Goal: Information Seeking & Learning: Learn about a topic

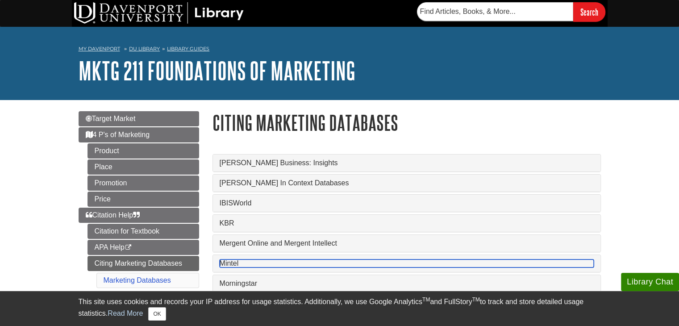
click at [233, 264] on link "Mintel" at bounding box center [407, 263] width 374 height 8
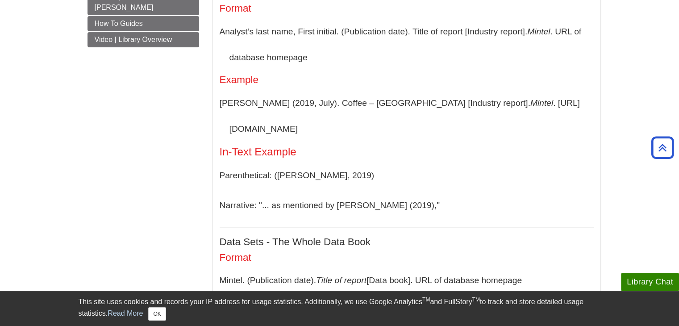
scroll to position [313, 0]
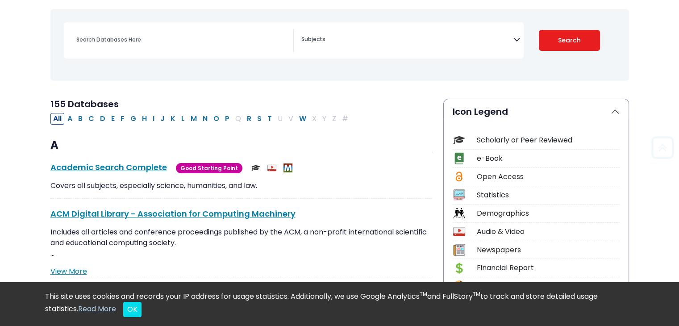
scroll to position [134, 0]
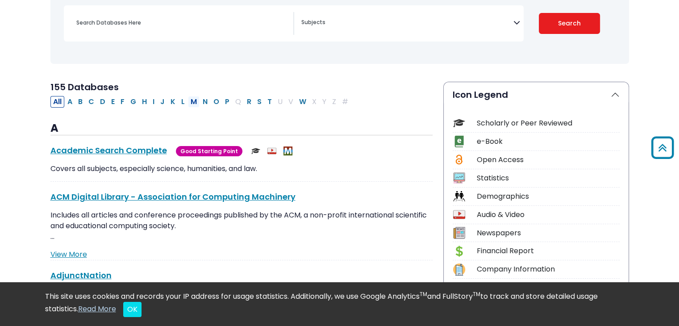
click at [192, 99] on button "M" at bounding box center [194, 102] width 12 height 12
select select "Database Subject Filter"
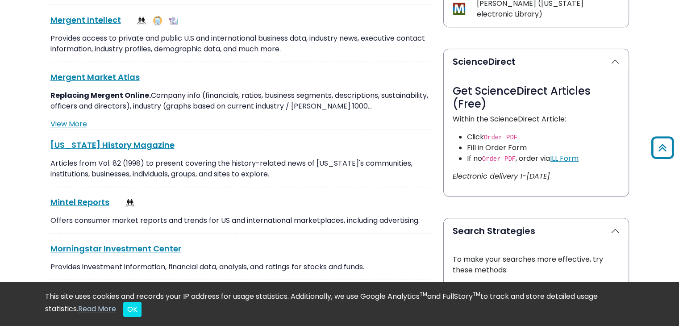
scroll to position [446, 0]
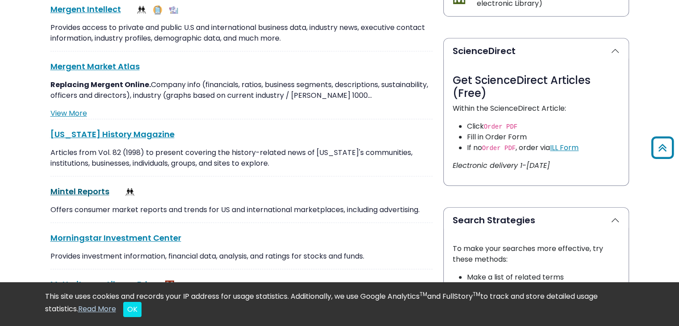
click at [96, 189] on link "Mintel Reports This link opens in a new window" at bounding box center [79, 191] width 59 height 11
